Goal: Task Accomplishment & Management: Manage account settings

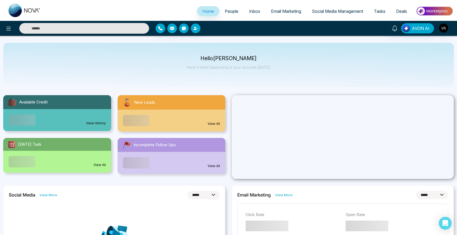
select select "*"
click at [226, 10] on span "People" at bounding box center [232, 11] width 14 height 5
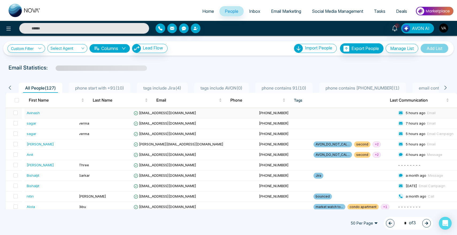
click at [36, 111] on div "Avinash" at bounding box center [33, 112] width 13 height 5
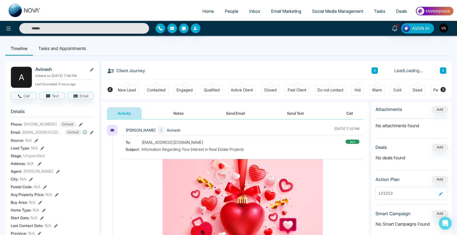
click at [91, 71] on icon at bounding box center [92, 70] width 4 height 4
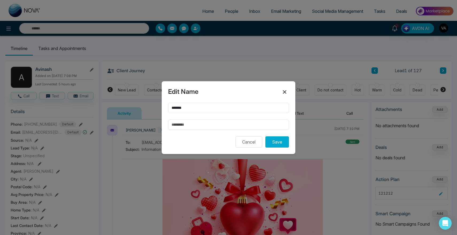
click at [284, 89] on icon at bounding box center [284, 92] width 6 height 6
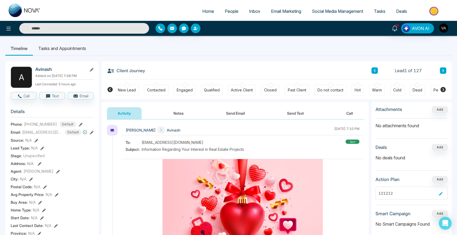
click at [91, 68] on icon at bounding box center [92, 70] width 4 height 4
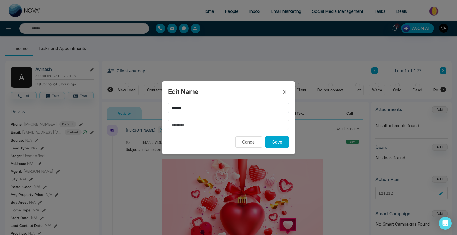
click at [244, 127] on input "text" at bounding box center [228, 124] width 121 height 10
click at [289, 92] on div "Edit Name ******* Cancel Save" at bounding box center [229, 117] width 134 height 73
click at [287, 92] on icon at bounding box center [284, 92] width 6 height 6
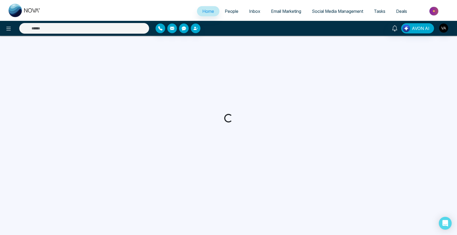
select select "*"
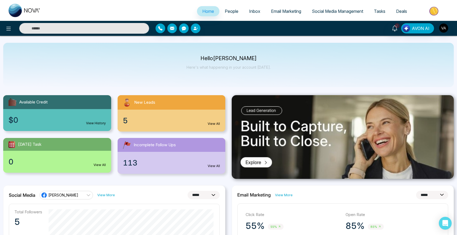
click at [234, 12] on span "People" at bounding box center [232, 11] width 14 height 5
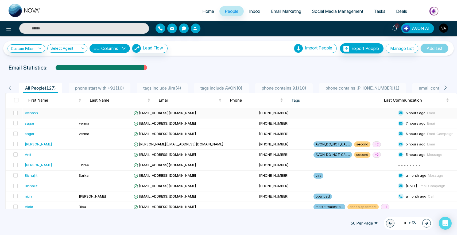
click at [30, 113] on div "Avinash" at bounding box center [31, 112] width 13 height 5
